Goal: Information Seeking & Learning: Learn about a topic

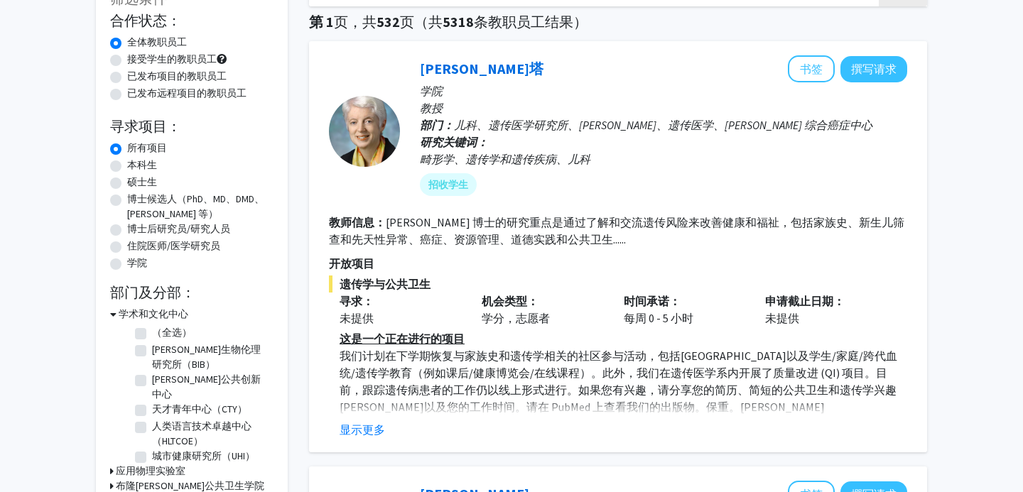
scroll to position [105, 0]
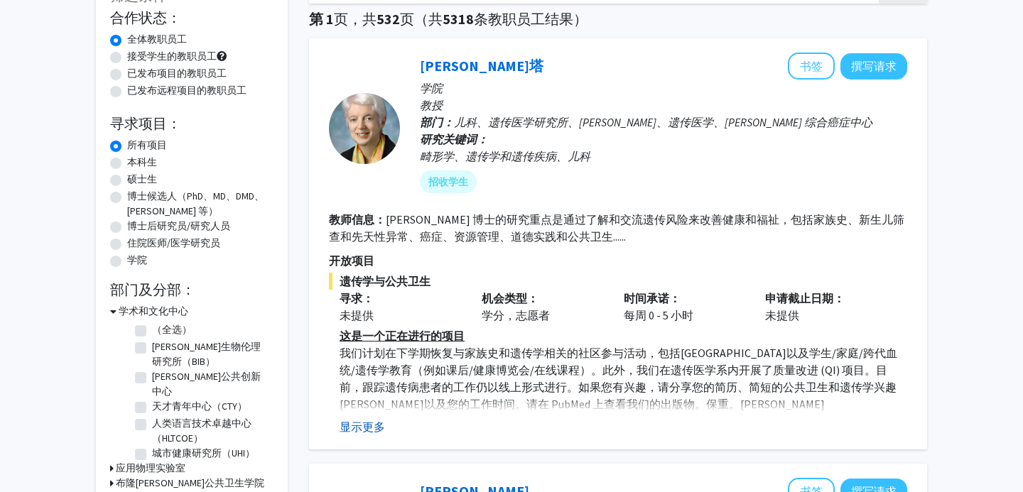
click at [374, 427] on font "显示更多" at bounding box center [362, 427] width 45 height 14
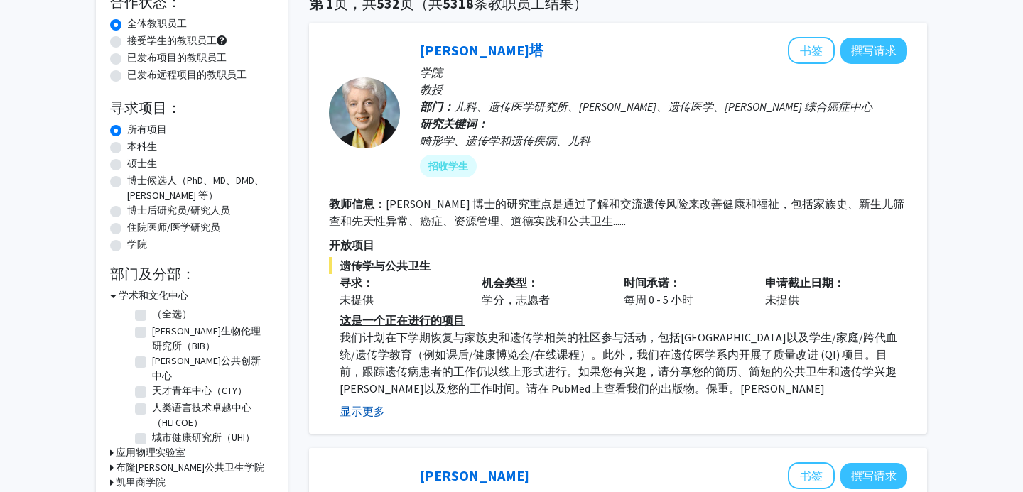
scroll to position [122, 0]
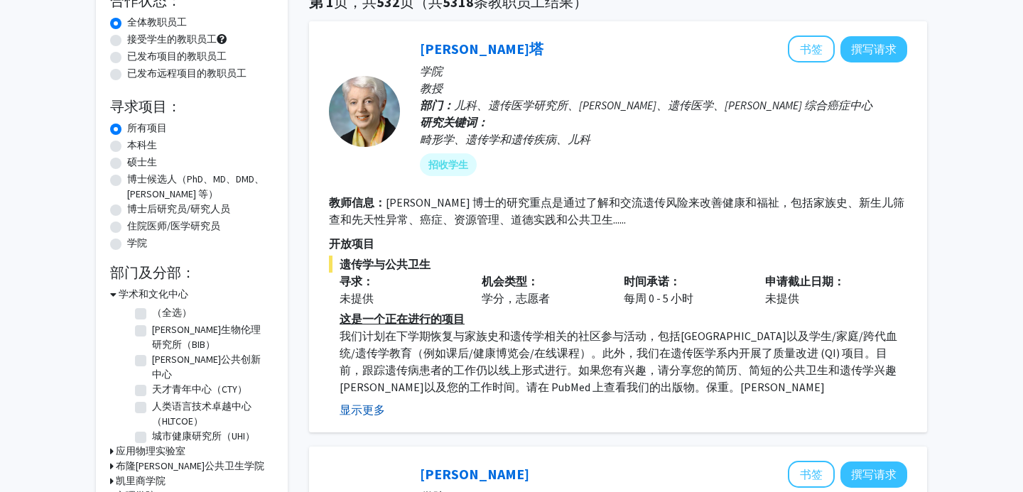
click at [370, 409] on font "显示更多" at bounding box center [362, 410] width 45 height 14
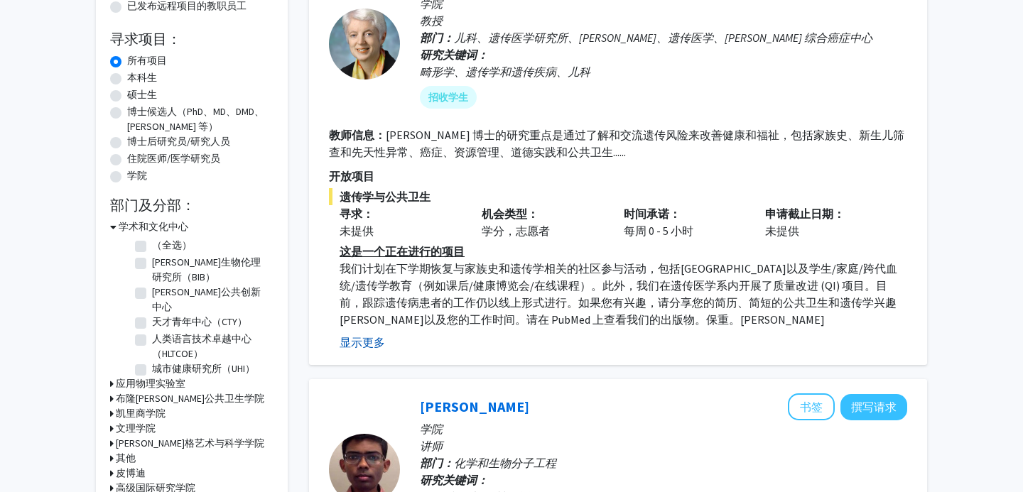
scroll to position [194, 0]
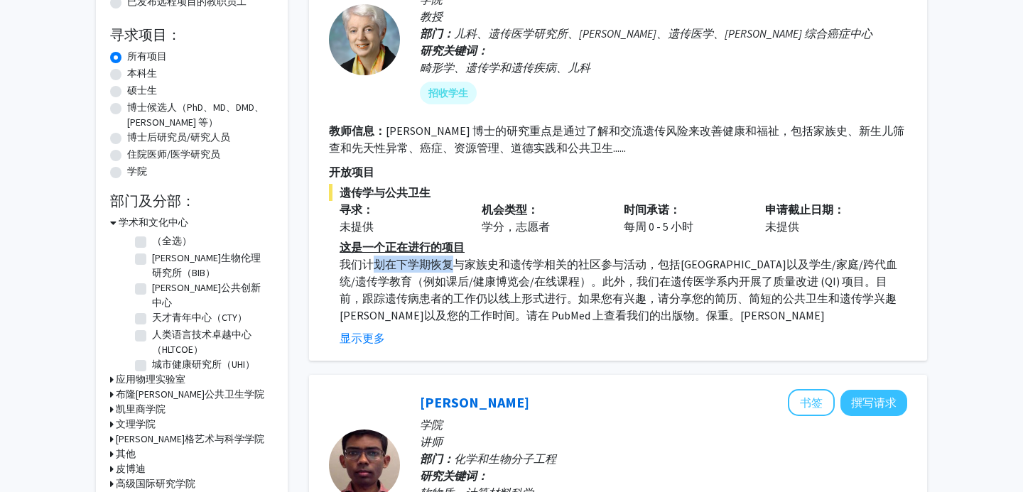
drag, startPoint x: 370, startPoint y: 258, endPoint x: 448, endPoint y: 264, distance: 77.7
click at [448, 264] on font "我们计划在下学期恢复与家族史和遗传学相关的社区参与活动，包括[GEOGRAPHIC_DATA]以及学生/家庭/跨代血统/遗传学教育（例如课后/健康博览会/在线…" at bounding box center [619, 289] width 558 height 65
click at [473, 276] on font "我们计划在下学期恢复与家族史和遗传学相关的社区参与活动，包括[GEOGRAPHIC_DATA]以及学生/家庭/跨代血统/遗传学教育（例如课后/健康博览会/在线…" at bounding box center [619, 289] width 558 height 65
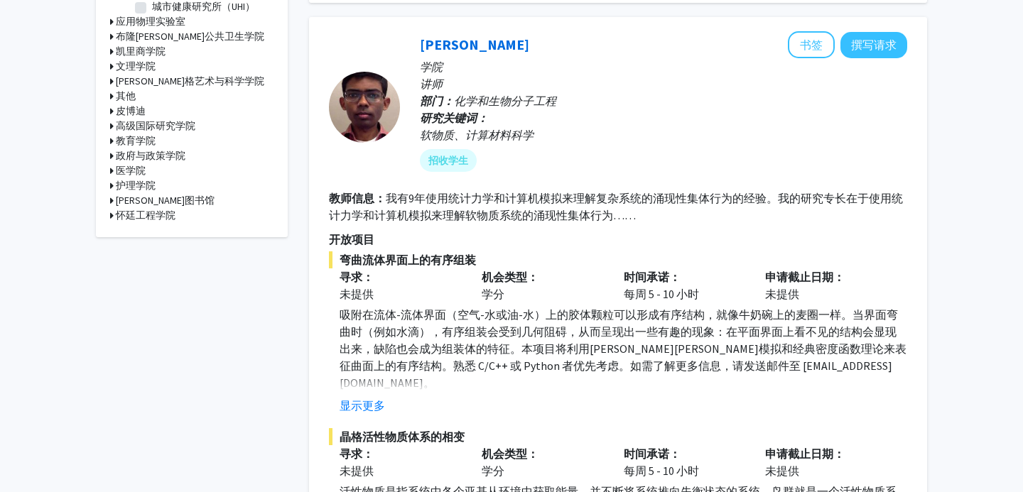
scroll to position [553, 0]
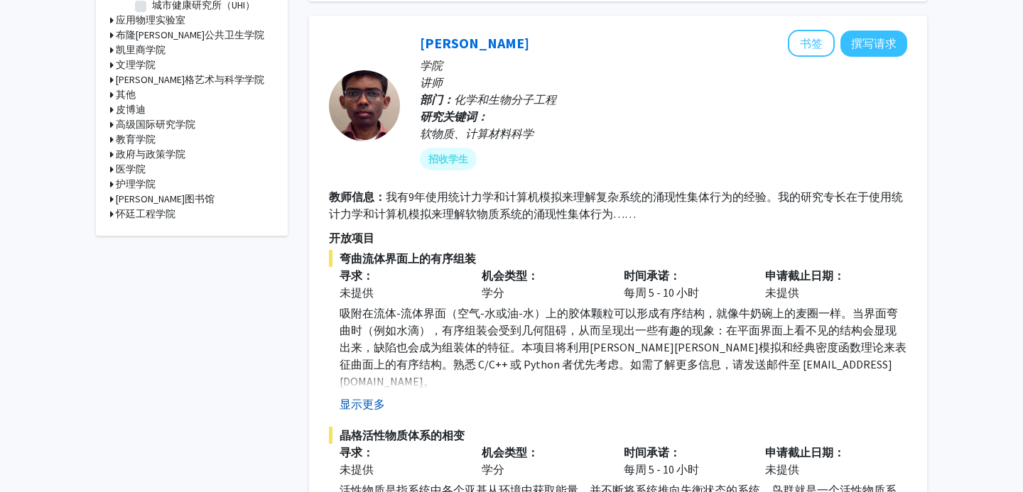
click at [374, 396] on button "显示更多" at bounding box center [362, 404] width 45 height 17
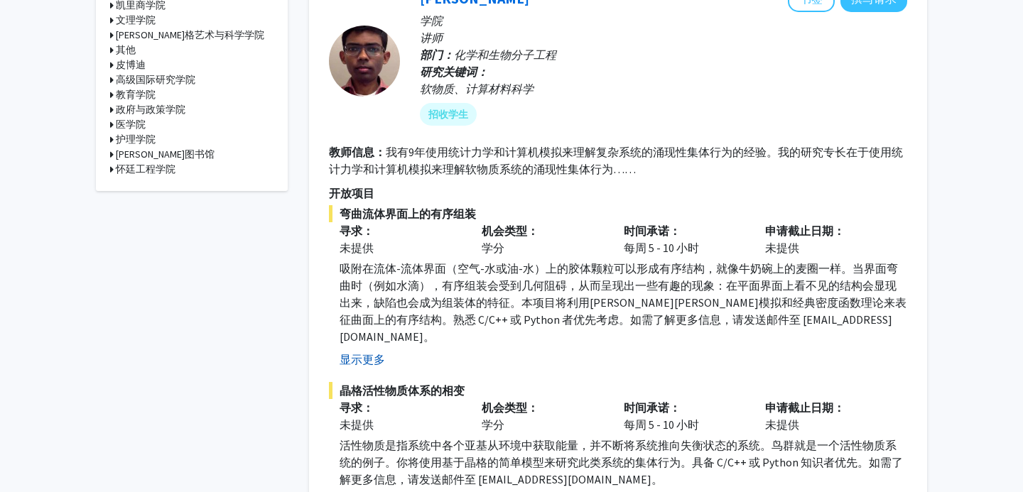
scroll to position [601, 0]
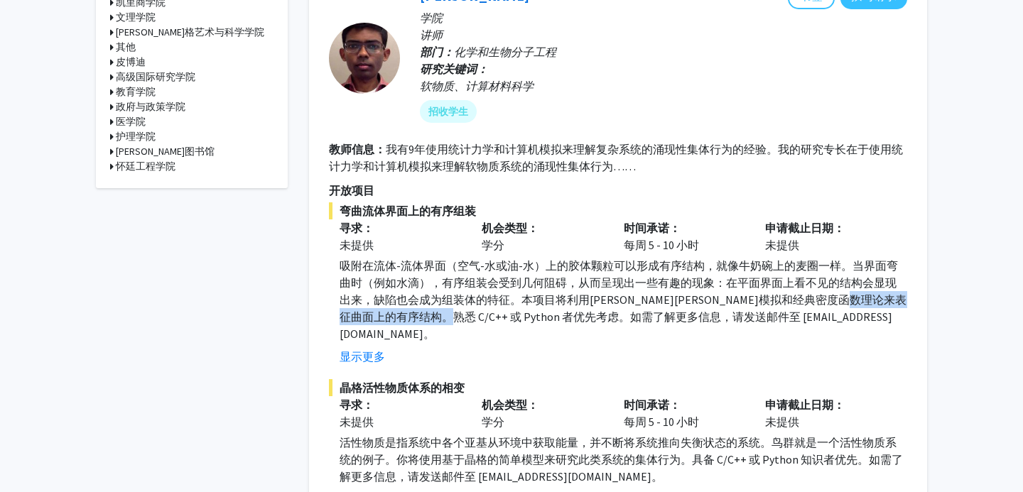
drag, startPoint x: 376, startPoint y: 313, endPoint x: 475, endPoint y: 314, distance: 99.5
click at [475, 314] on font "吸附在流体-流体界面（空气-水或油-水）上的胶体颗粒可以形成有序结构，就像牛奶碗上的麦圈一样。当界面弯曲时（例如水滴），有序组装会受到几何阻碍，从而呈现出一些…" at bounding box center [623, 300] width 567 height 82
click at [484, 329] on fg-read-more "吸附在流体-流体界面（空气-水或油-水）上的胶体颗粒可以形成有序结构，就像牛奶碗上的麦圈一样。当界面弯曲时（例如水滴），有序组装会受到几何阻碍，从而呈现出一些…" at bounding box center [618, 311] width 578 height 108
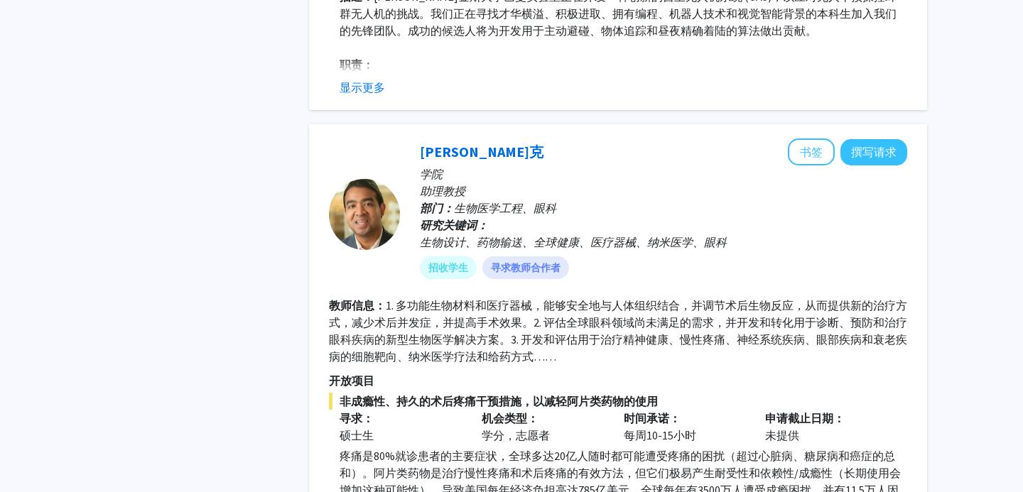
scroll to position [4389, 0]
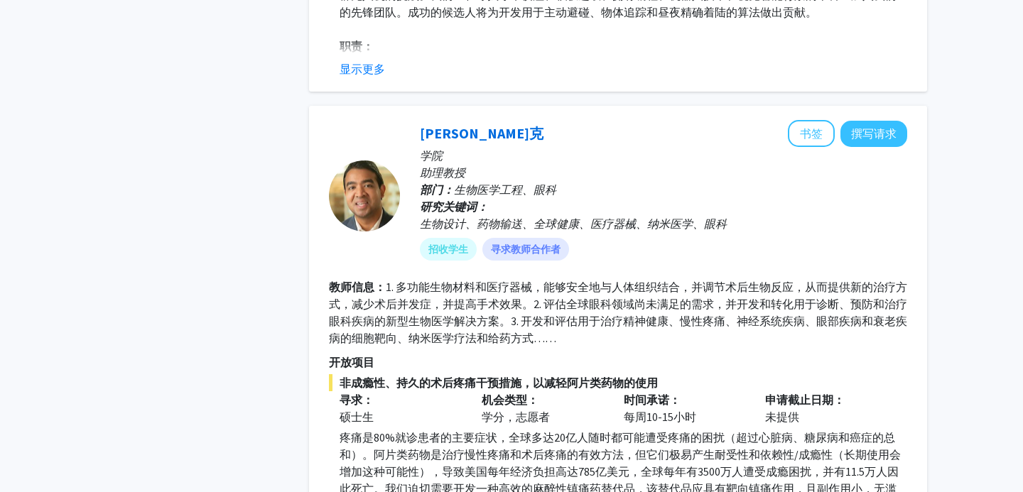
click at [460, 391] on div "寻求： 硕士生" at bounding box center [400, 408] width 142 height 34
drag, startPoint x: 437, startPoint y: 254, endPoint x: 475, endPoint y: 255, distance: 37.7
click at [475, 280] on font "1. 多功能生物材料和医疗器械，能够安全地与人体组织结合，并调节术后生物反应，从而提供新的治疗方式，减少术后并发症，并提高手术效果。2. 评估全球眼科领域尚未…" at bounding box center [618, 312] width 578 height 65
click at [479, 280] on font "1. 多功能生物材料和医疗器械，能够安全地与人体组织结合，并调节术后生物反应，从而提供新的治疗方式，减少术后并发症，并提高手术效果。2. 评估全球眼科领域尚未…" at bounding box center [618, 312] width 578 height 65
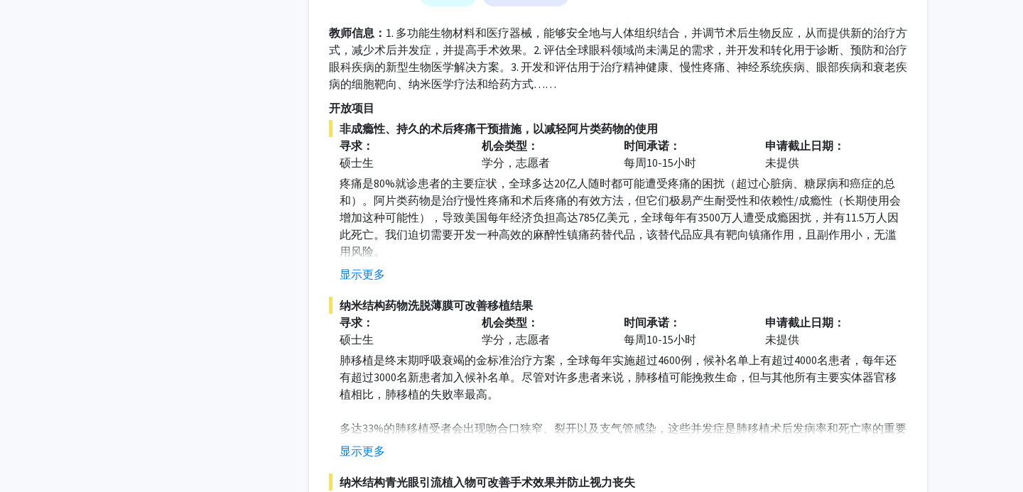
scroll to position [4674, 0]
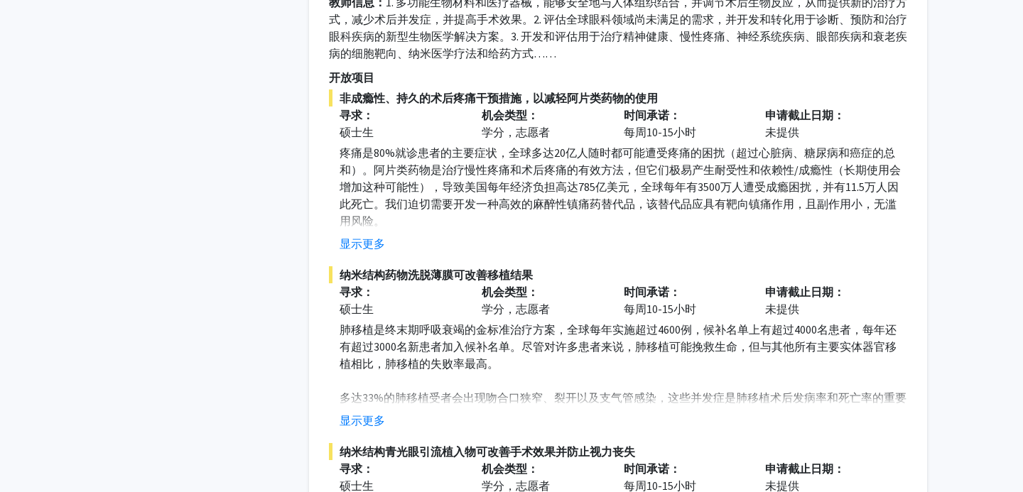
click at [378, 374] on fg-read-more "肺移植是终末期呼吸衰竭的金标准治疗方案，全球每年实施超过4600例，候补名单上有超过4000名患者，每年还有超过3000名新患者加入候补名单。尽管对许多患者来…" at bounding box center [618, 375] width 578 height 108
click at [378, 414] on font "显示更多" at bounding box center [362, 421] width 45 height 14
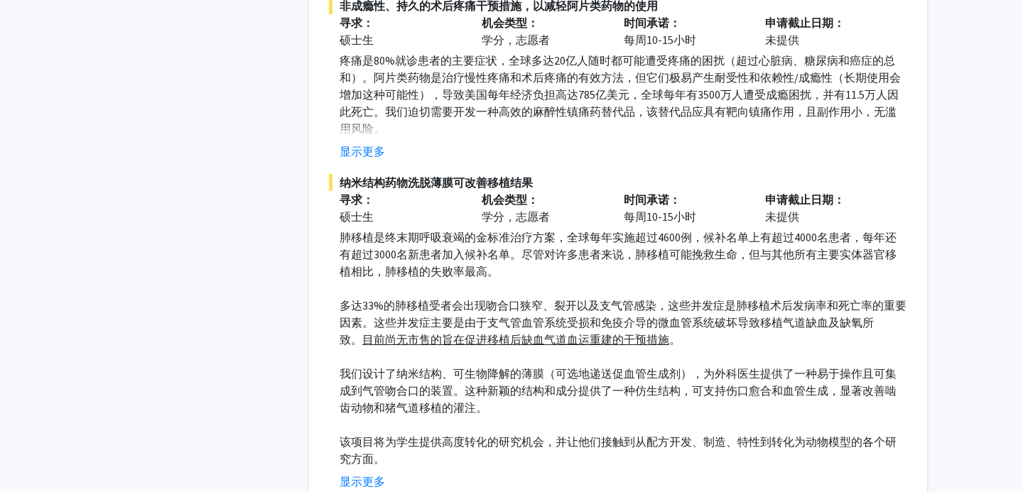
scroll to position [4793, 0]
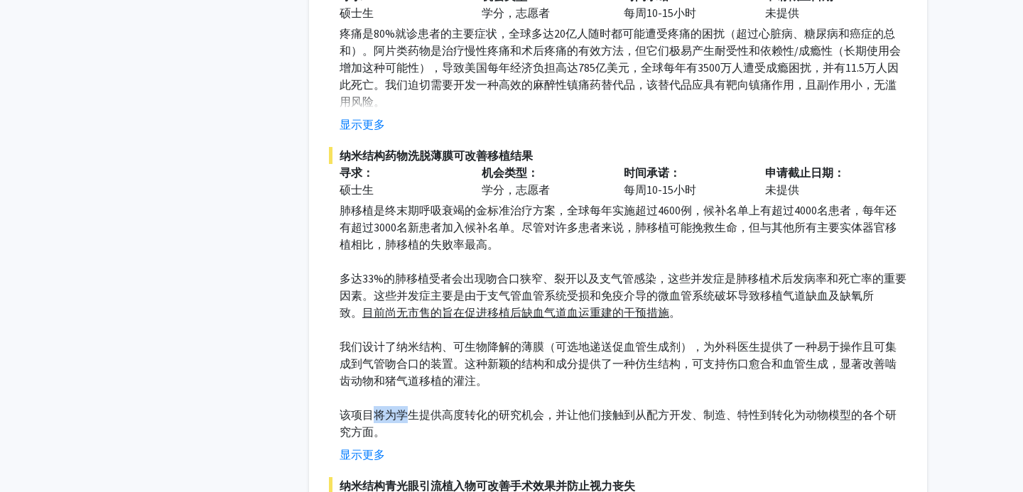
drag, startPoint x: 374, startPoint y: 379, endPoint x: 406, endPoint y: 382, distance: 32.1
click at [406, 408] on font "该项目将为学生提供高度转化的研究机会，并让他们接触到从配方开发、制造、特性到转化为动物模型的各个研究方面。" at bounding box center [618, 423] width 557 height 31
click at [411, 406] on p "该项目将为学生提供高度转化的研究机会，并让他们接触到从配方开发、制造、特性到转化为动物模型的各个研究方面。" at bounding box center [624, 423] width 568 height 34
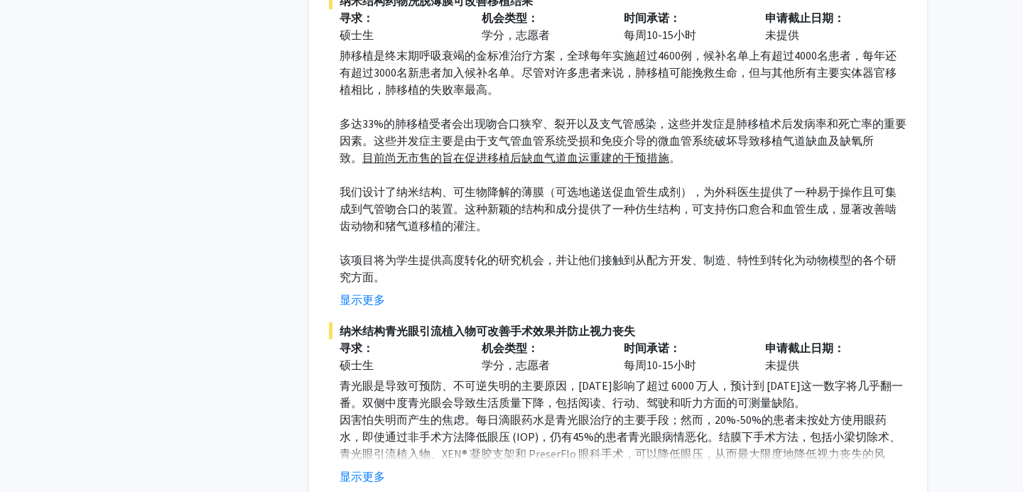
scroll to position [4951, 0]
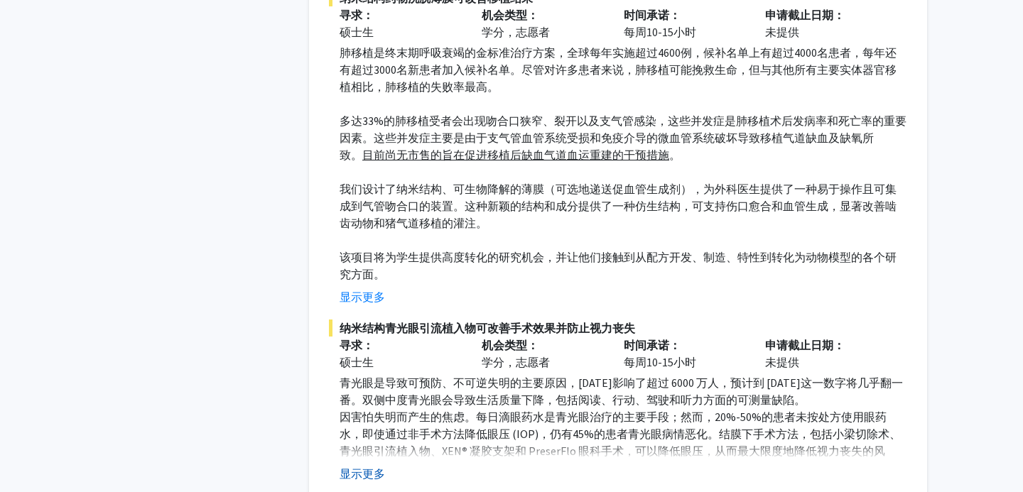
click at [380, 467] on font "显示更多" at bounding box center [362, 474] width 45 height 14
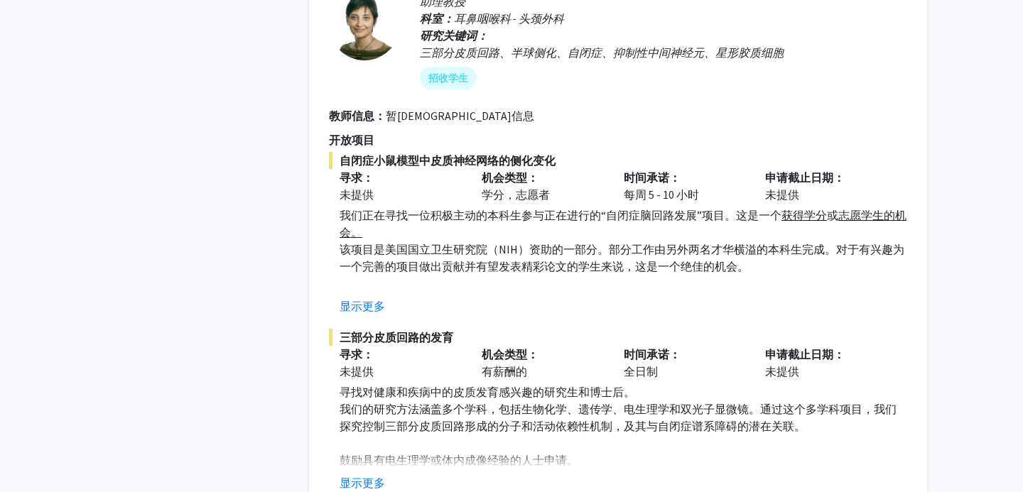
scroll to position [6362, 0]
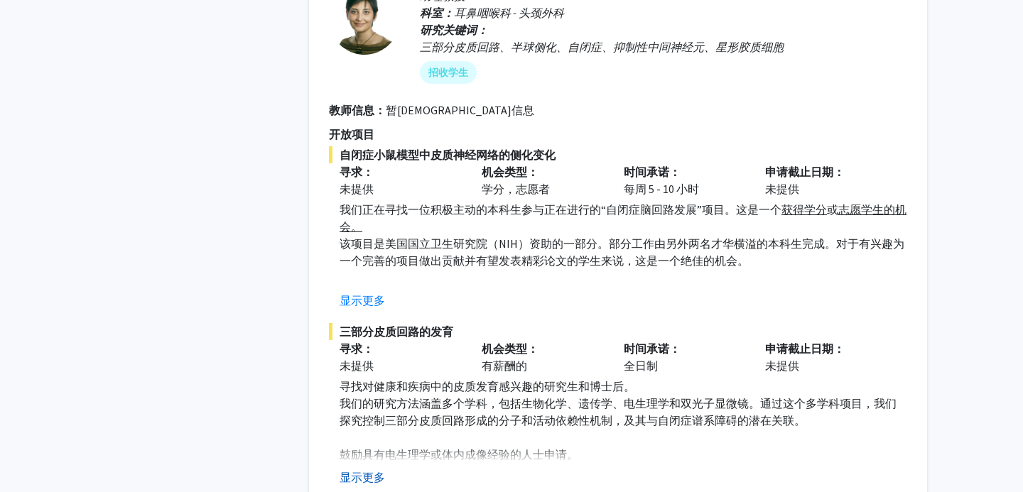
click at [360, 470] on font "显示更多" at bounding box center [362, 477] width 45 height 14
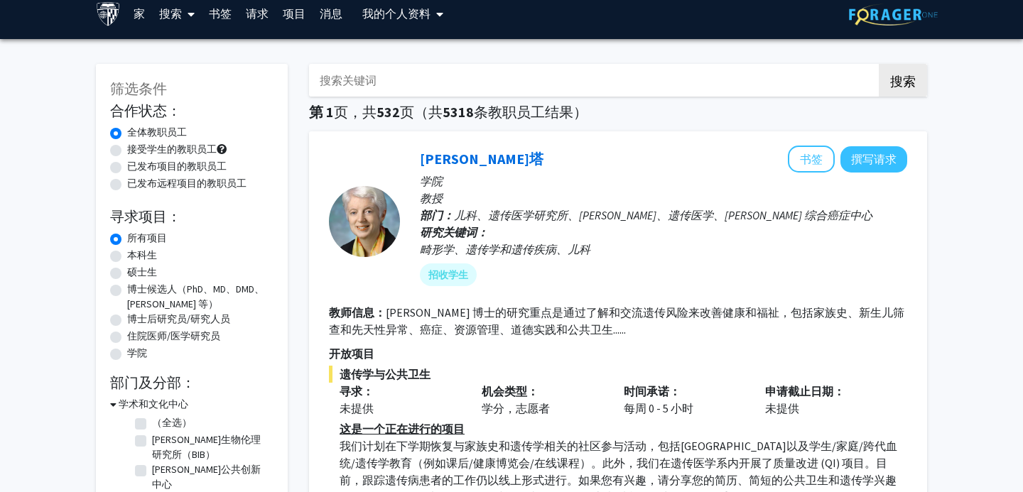
scroll to position [15, 0]
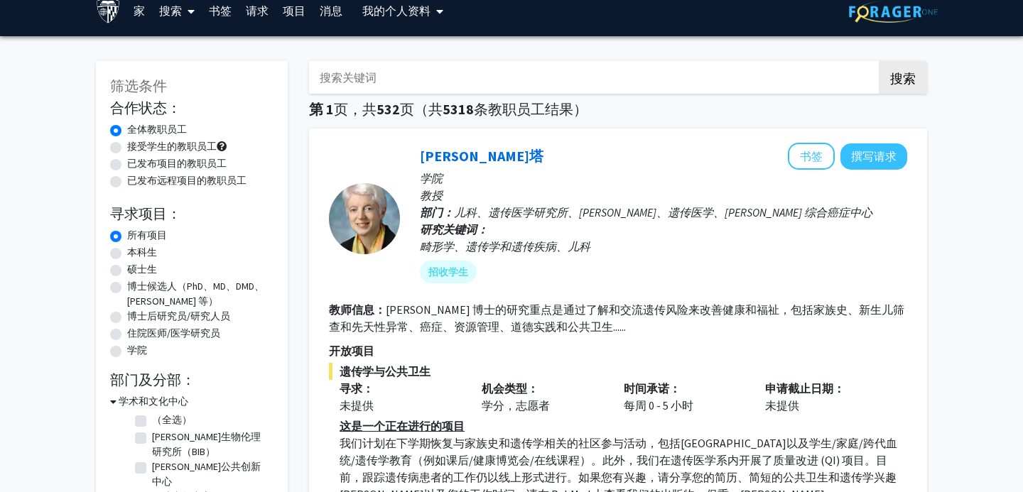
click at [143, 266] on font "硕士生" at bounding box center [142, 269] width 30 height 13
click at [136, 266] on input "硕士生" at bounding box center [131, 266] width 9 height 9
radio input "true"
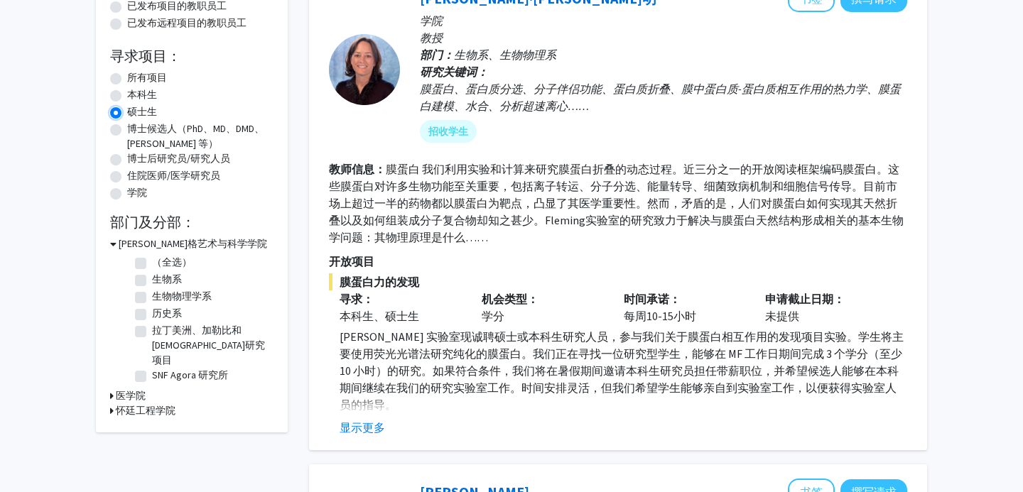
scroll to position [181, 0]
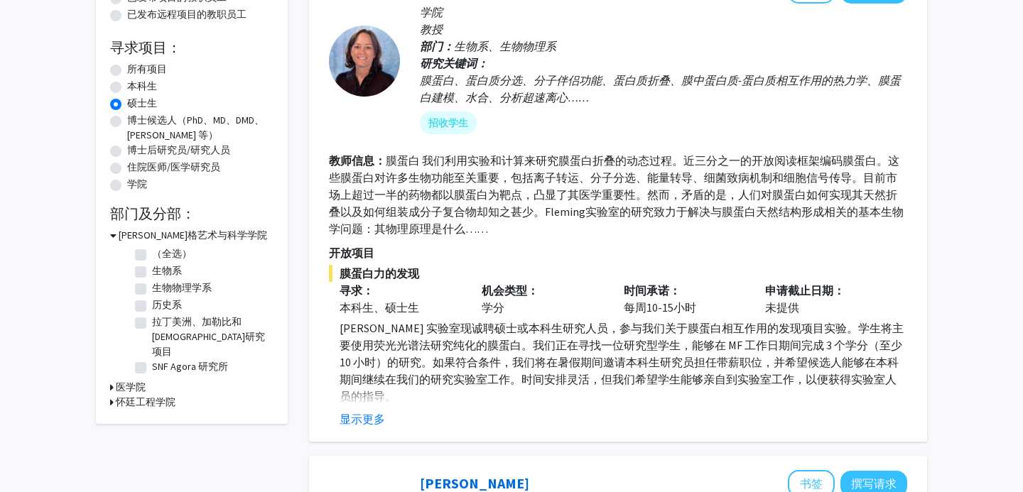
click at [133, 396] on font "怀廷工程学院" at bounding box center [146, 402] width 60 height 13
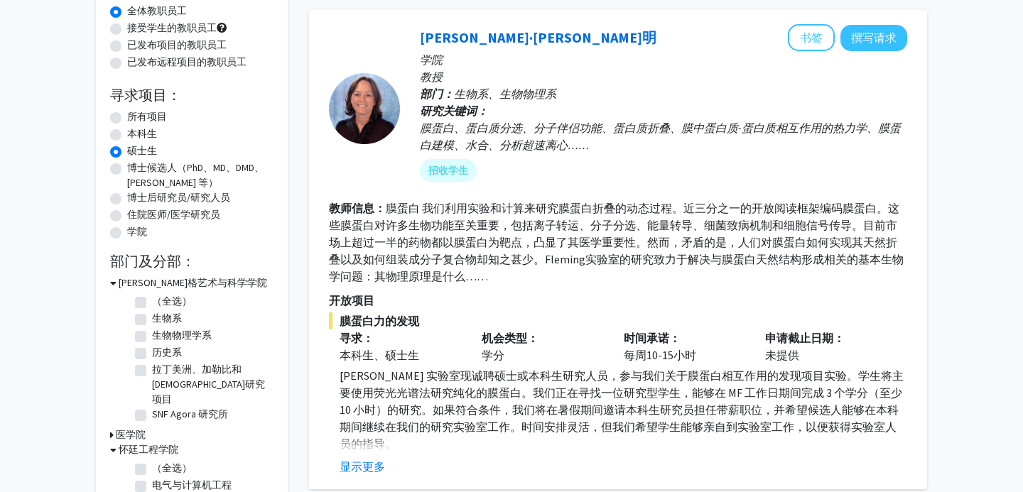
scroll to position [0, 0]
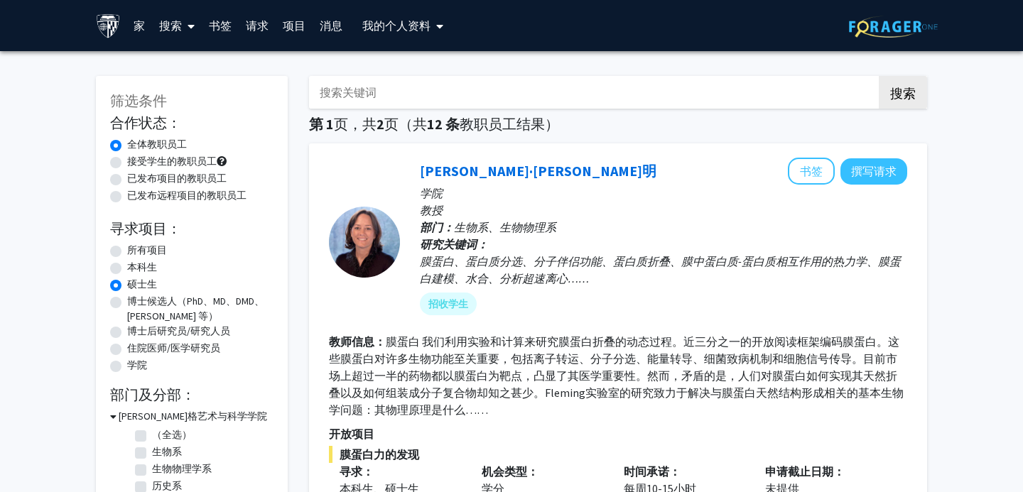
click at [127, 163] on label "接受学生的教职员工" at bounding box center [172, 161] width 90 height 15
click at [127, 163] on input "接受学生的教职员工" at bounding box center [131, 158] width 9 height 9
radio input "true"
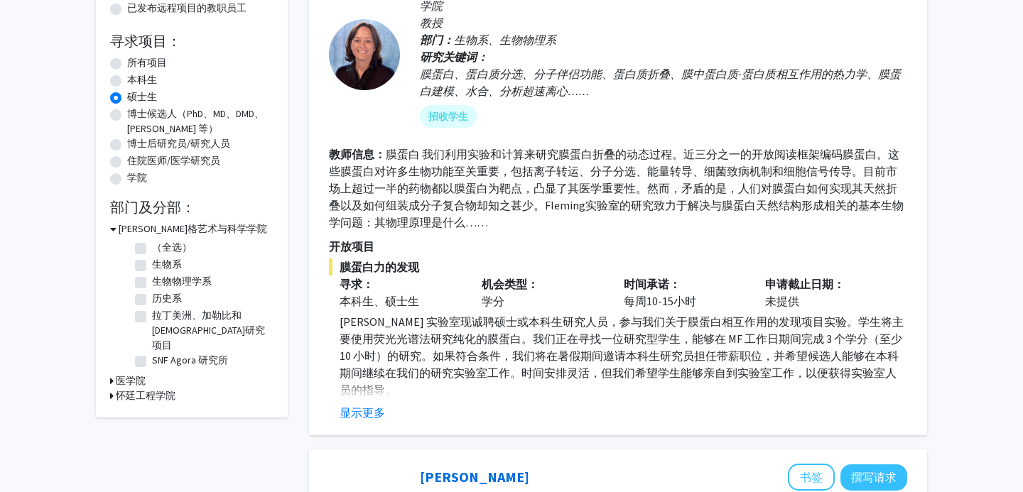
scroll to position [189, 0]
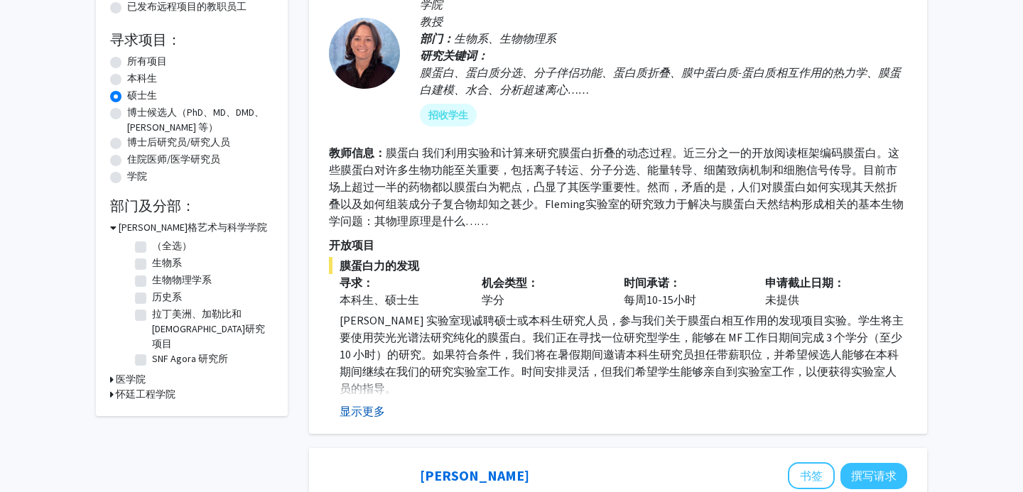
click at [374, 405] on font "显示更多" at bounding box center [362, 411] width 45 height 14
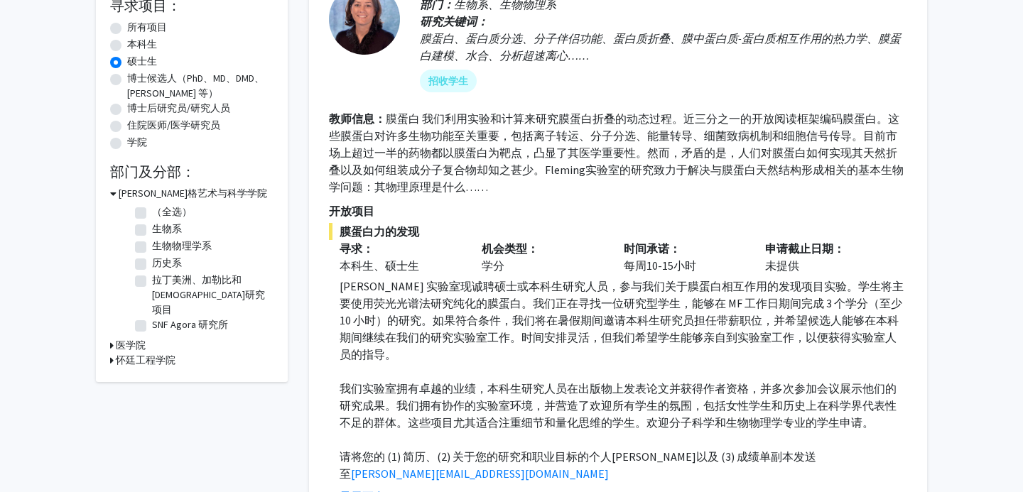
scroll to position [227, 0]
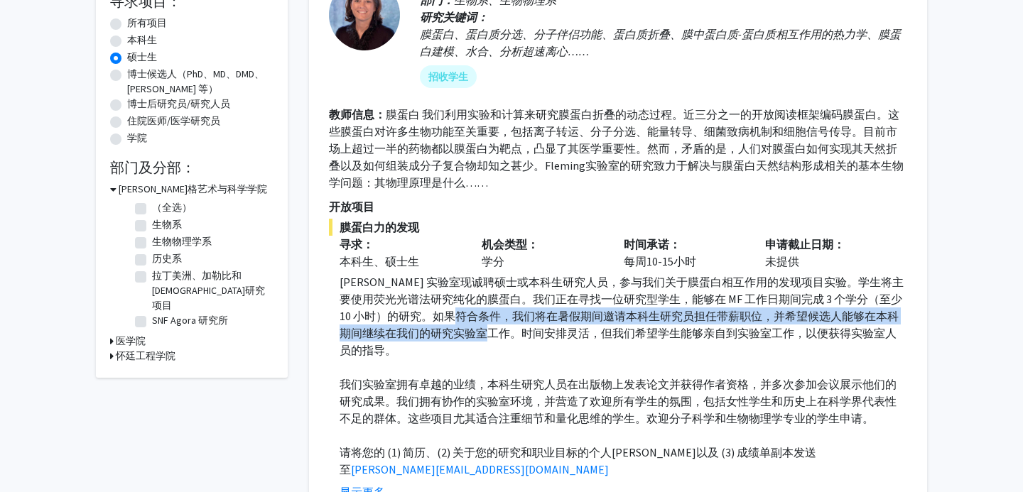
drag, startPoint x: 471, startPoint y: 320, endPoint x: 512, endPoint y: 333, distance: 43.1
click at [512, 333] on font "[PERSON_NAME] 实验室现诚聘硕士或本科生研究人员，参与我们关于膜蛋白相互作用的发现项目实验。学生将主要使用荧光光谱法研究纯化的膜蛋白。我们正在寻找…" at bounding box center [622, 316] width 564 height 82
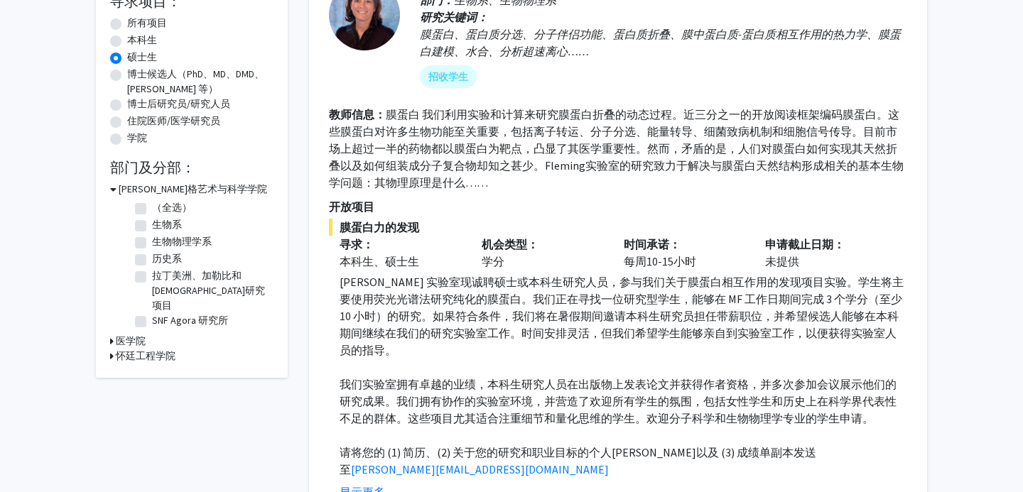
click at [546, 336] on font "[PERSON_NAME] 实验室现诚聘硕士或本科生研究人员，参与我们关于膜蛋白相互作用的发现项目实验。学生将主要使用荧光光谱法研究纯化的膜蛋白。我们正在寻找…" at bounding box center [622, 316] width 564 height 82
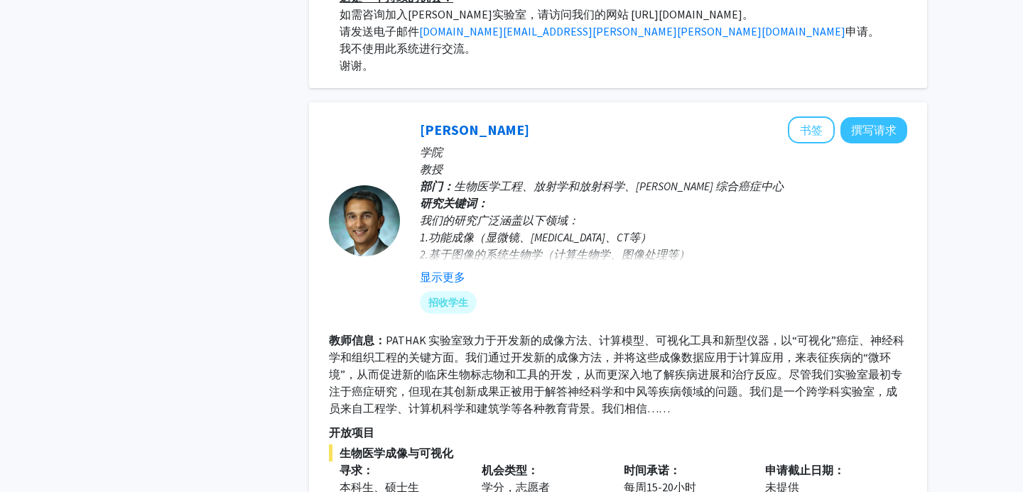
scroll to position [1151, 0]
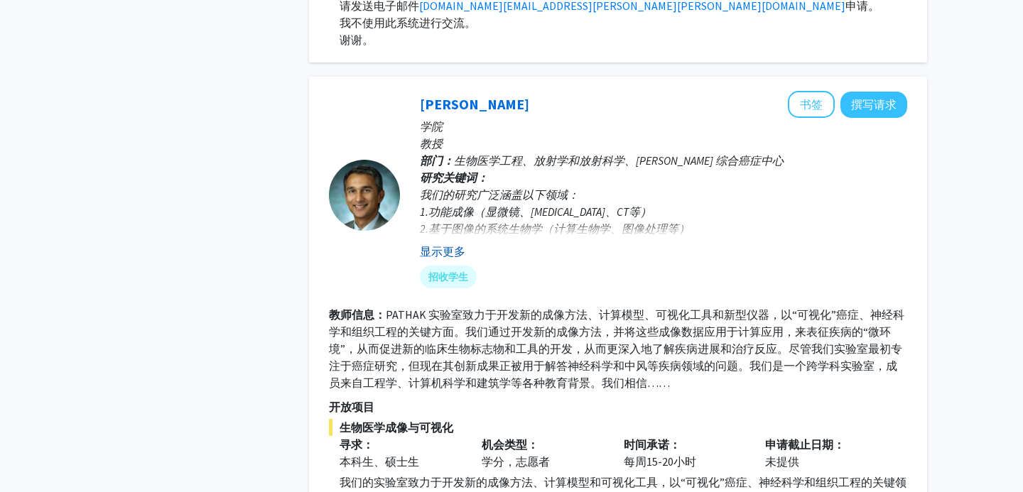
click at [450, 244] on font "显示更多" at bounding box center [442, 251] width 45 height 14
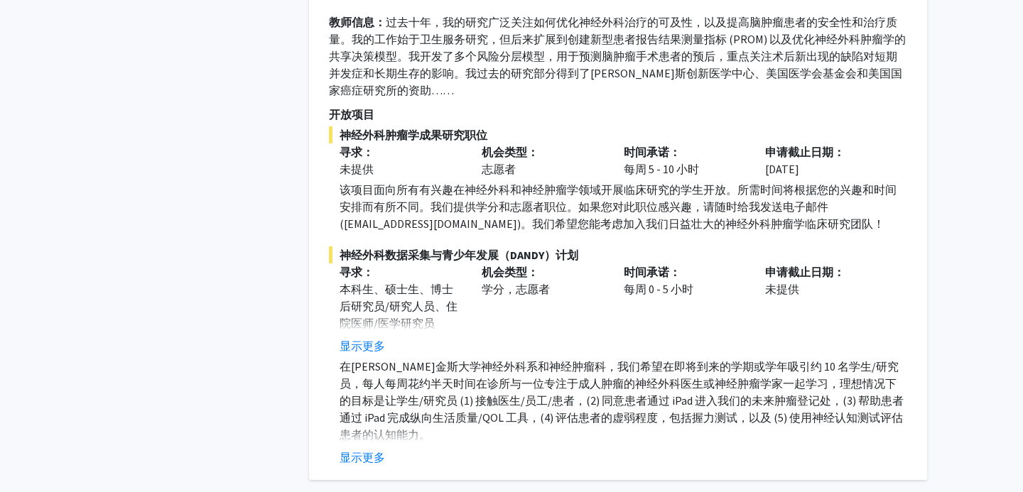
scroll to position [2706, 0]
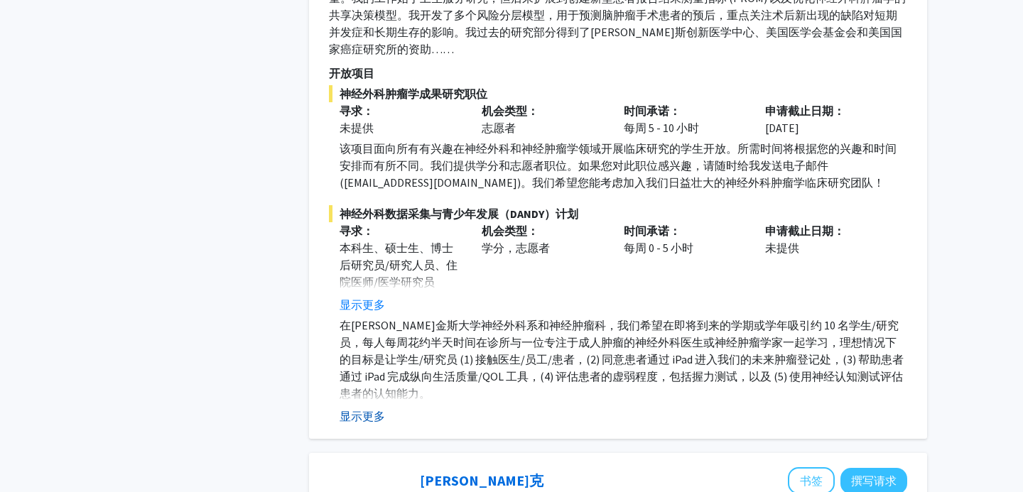
click at [375, 409] on font "显示更多" at bounding box center [362, 416] width 45 height 14
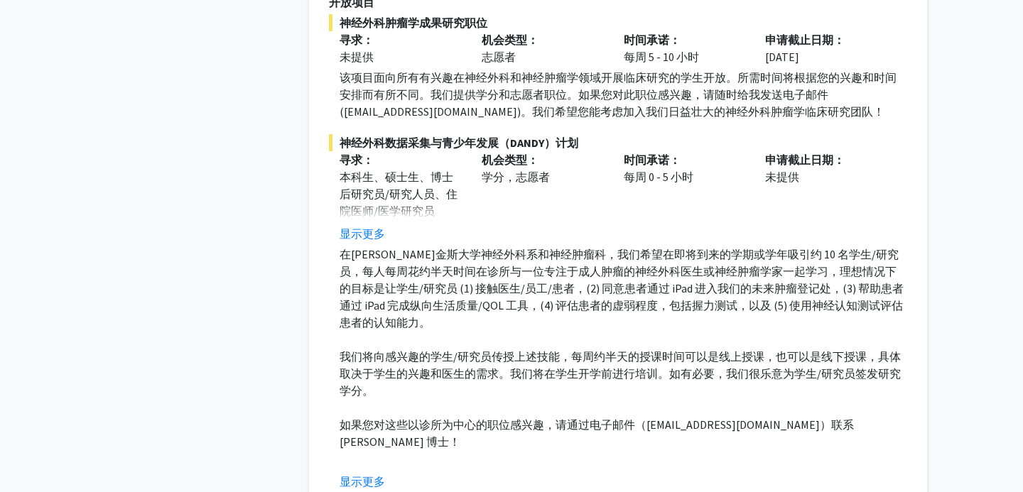
scroll to position [2779, 0]
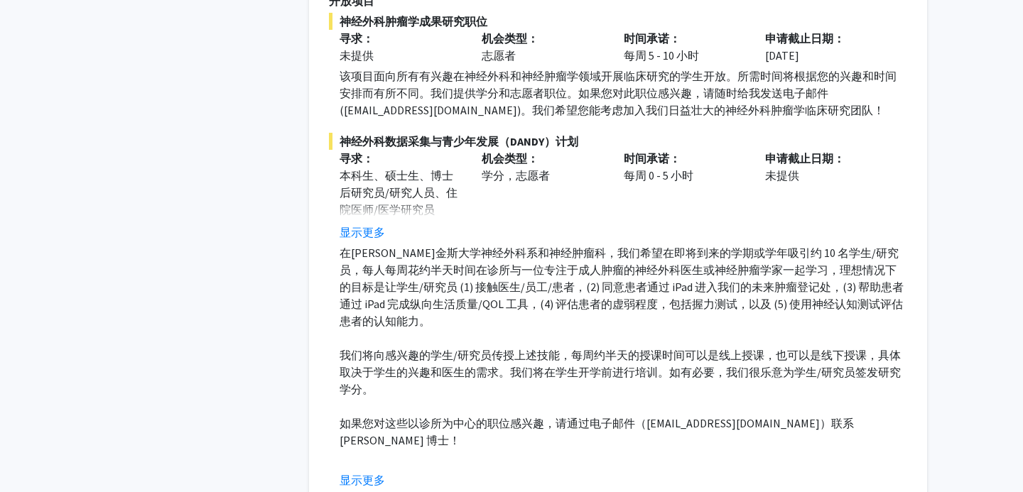
drag, startPoint x: 577, startPoint y: 333, endPoint x: 588, endPoint y: 336, distance: 11.0
click at [588, 348] on font "我们将向感兴趣的学生/研究员传授上述技能，每周约半天的授课时间可以是线上授课，也可以是线下授课，具体取决于学生的兴趣和医生的需求。我们将在学生开学前进行培训。…" at bounding box center [620, 372] width 561 height 48
click at [571, 375] on p "我们将向感兴趣的学生/研究员传授上述技能，每周约半天的授课时间可以是线上授课，也可以是线下授课，具体取决于学生的兴趣和医生的需求。我们将在学生开学前进行培训。…" at bounding box center [624, 372] width 568 height 51
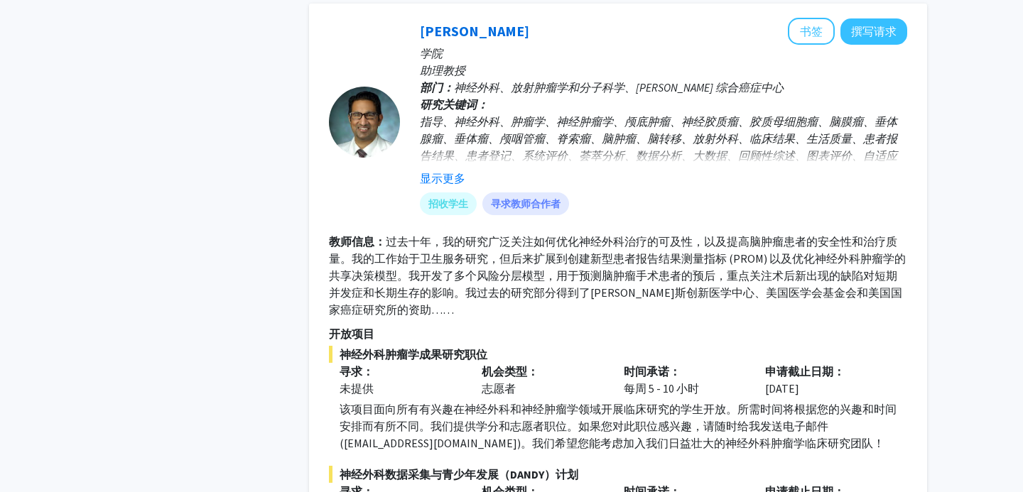
scroll to position [2436, 0]
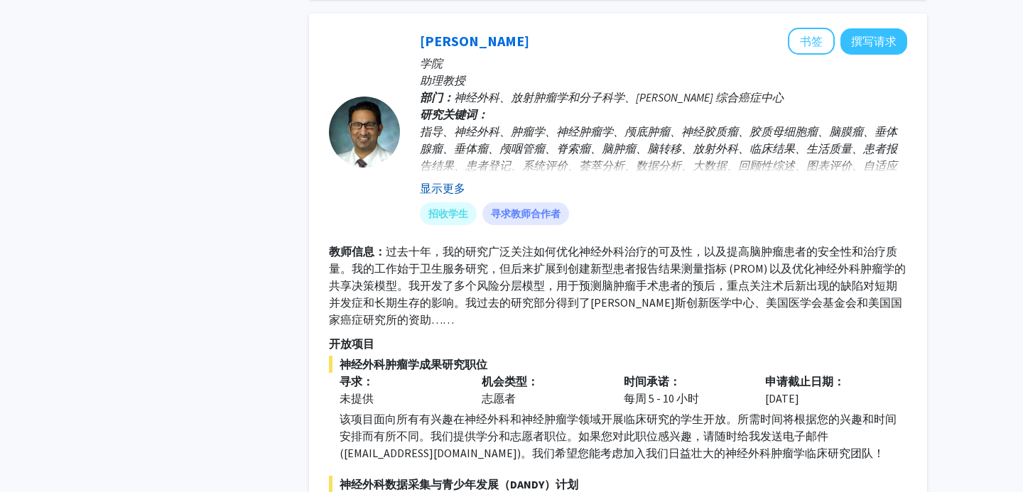
click at [455, 181] on font "显示更多" at bounding box center [442, 188] width 45 height 14
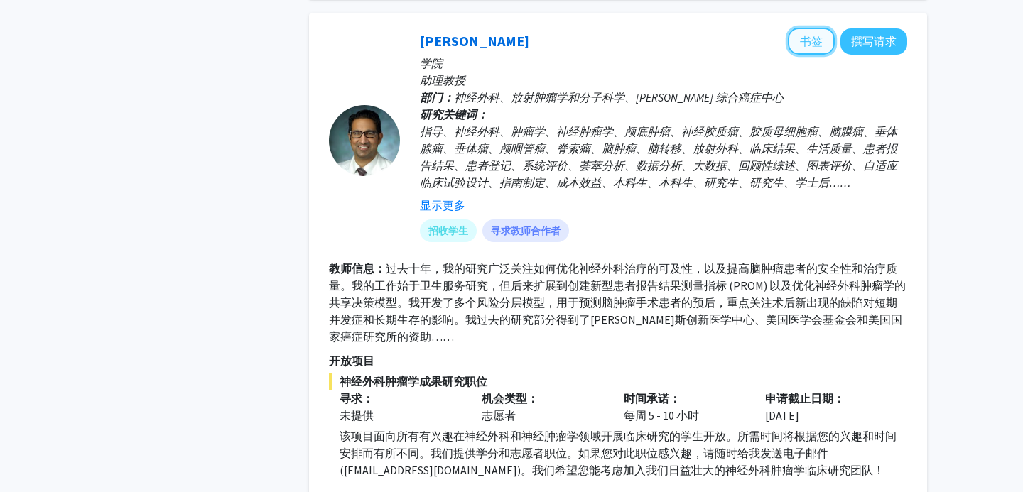
click at [818, 32] on button "书签" at bounding box center [811, 41] width 47 height 27
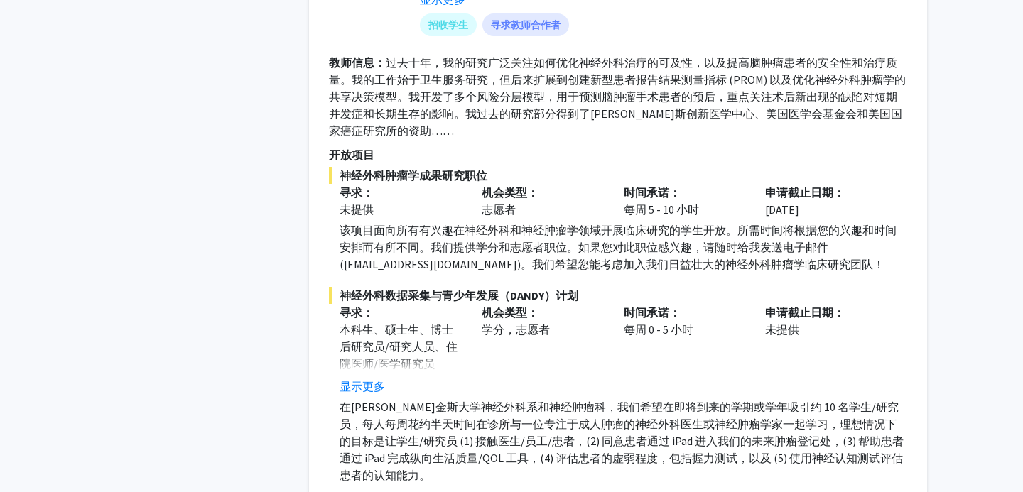
scroll to position [2642, 0]
drag, startPoint x: 357, startPoint y: 272, endPoint x: 419, endPoint y: 272, distance: 62.5
click at [419, 288] on font "神经外科数据采集与青少年发展（DANDY）计划" at bounding box center [459, 295] width 239 height 14
click at [404, 322] on font "本科生、硕士生、博士后研究员/研究人员、住院医师/医学研究员" at bounding box center [399, 346] width 118 height 48
drag, startPoint x: 358, startPoint y: 217, endPoint x: 436, endPoint y: 208, distance: 77.9
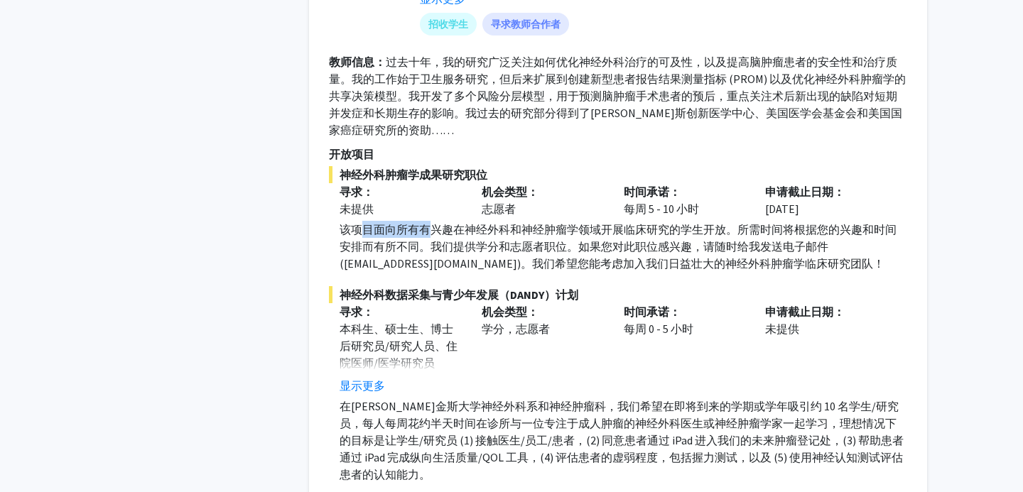
click at [436, 222] on font "该项目面向所有有兴趣在神经外科和神经肿瘤学领域开展临床研究的学生开放。所需时间将根据您的兴趣和时间安排而有所不同。我们提供学分和志愿者职位。如果您对此职位感兴…" at bounding box center [618, 246] width 557 height 48
click at [445, 221] on div "该项目面向所有有兴趣在神经外科和神经肿瘤学领域开展临床研究的学生开放。所需时间将根据您的兴趣和时间安排而有所不同。我们提供学分和志愿者职位。如果您对此职位感兴…" at bounding box center [624, 246] width 568 height 51
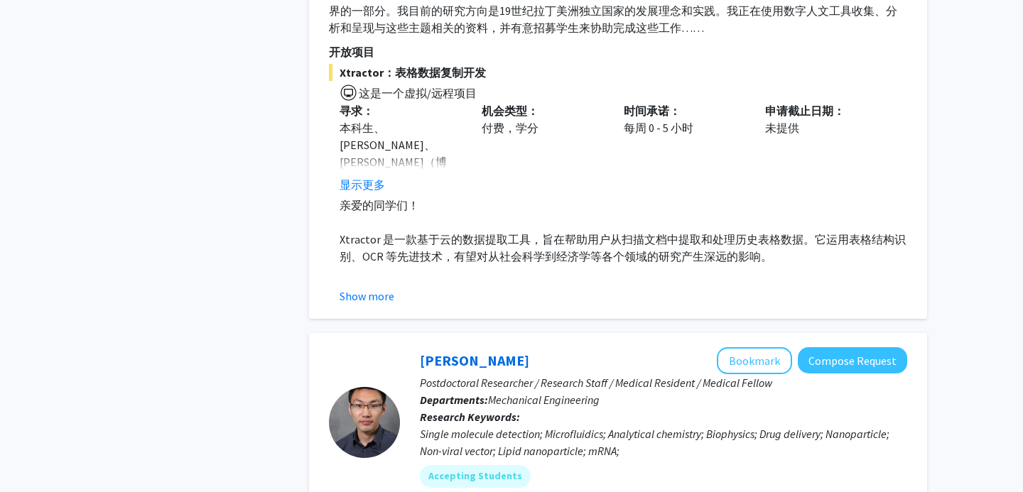
scroll to position [4281, 0]
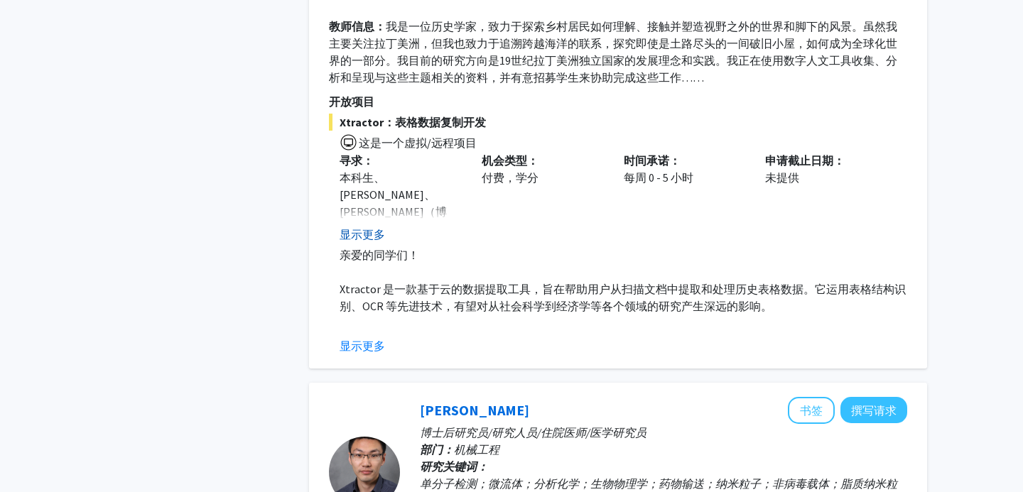
click at [365, 227] on font "显示更多" at bounding box center [362, 234] width 45 height 14
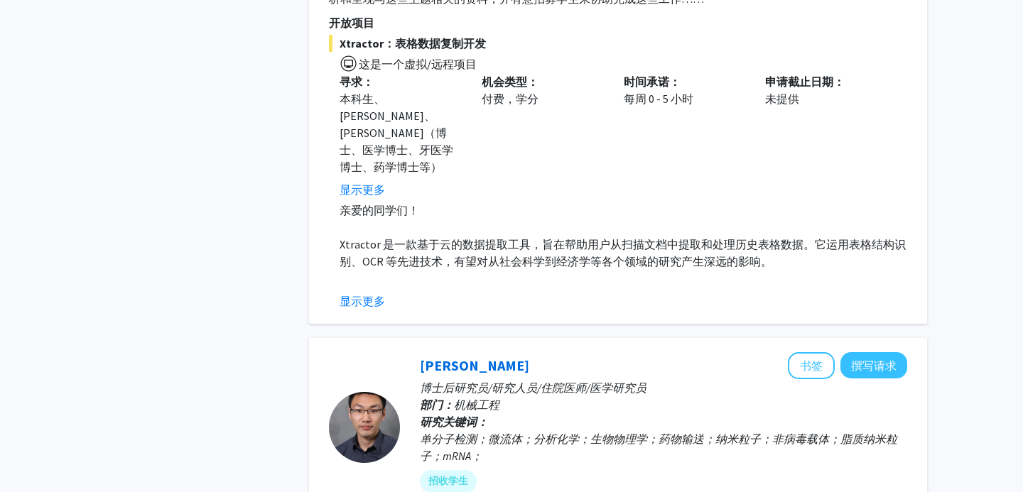
scroll to position [4571, 0]
